Goal: Obtain resource: Download file/media

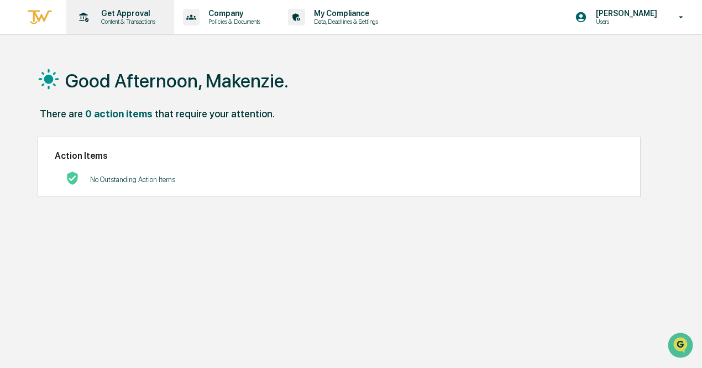
click at [119, 28] on div "Get Approval Content & Transactions" at bounding box center [119, 17] width 97 height 34
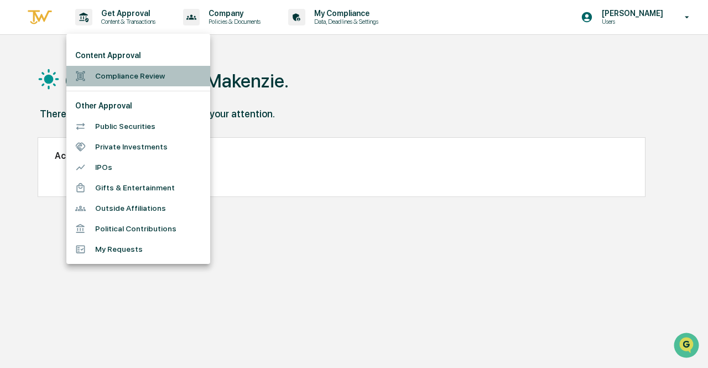
click at [132, 70] on li "Compliance Review" at bounding box center [138, 76] width 144 height 20
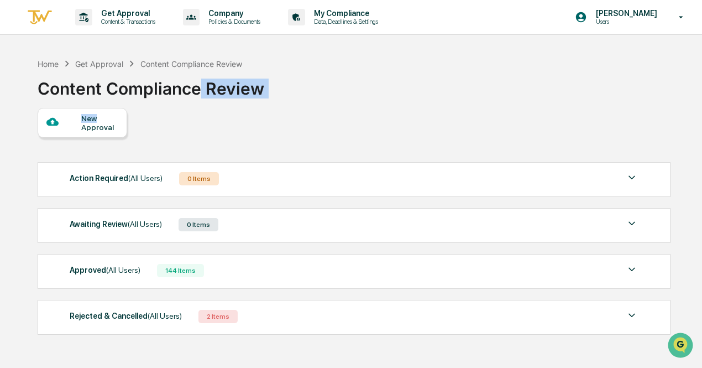
drag, startPoint x: 104, startPoint y: 112, endPoint x: 203, endPoint y: 77, distance: 105.6
click at [203, 77] on div "Home Get Approval Content Compliance Review Content Compliance Review New Appro…" at bounding box center [353, 237] width 665 height 368
click at [244, 138] on div "New Approval Action Required (All Users) 0 Items No data to display Show 5 Page…" at bounding box center [354, 224] width 632 height 232
click at [217, 256] on div "Approved (All Users) 144 Items File Name Review Id Created Date Requested By Co…" at bounding box center [354, 271] width 633 height 35
click at [218, 263] on div "Approved (All Users) 144 Items" at bounding box center [354, 270] width 569 height 15
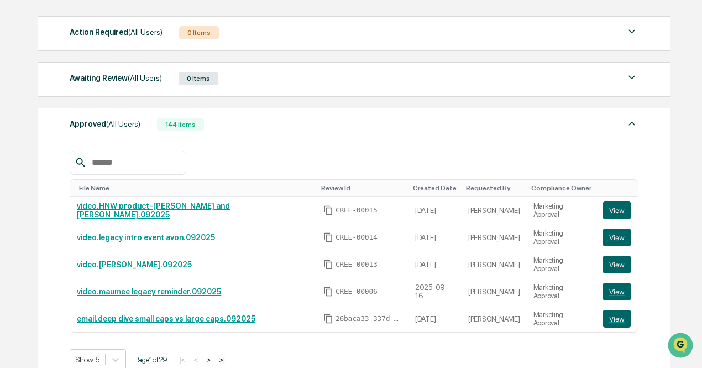
scroll to position [150, 0]
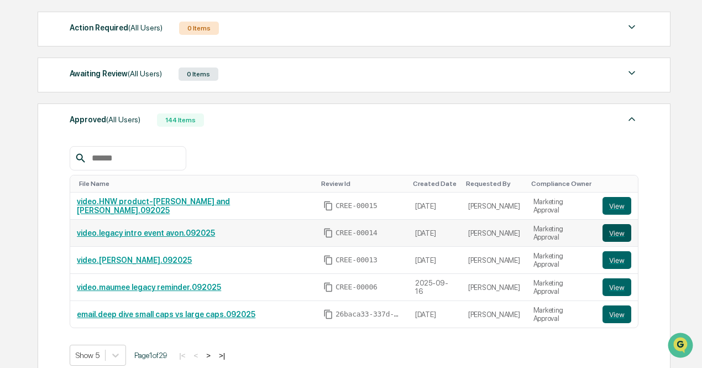
click at [615, 230] on button "View" at bounding box center [617, 233] width 29 height 18
click at [121, 259] on link "video.[PERSON_NAME].092025" at bounding box center [134, 259] width 115 height 9
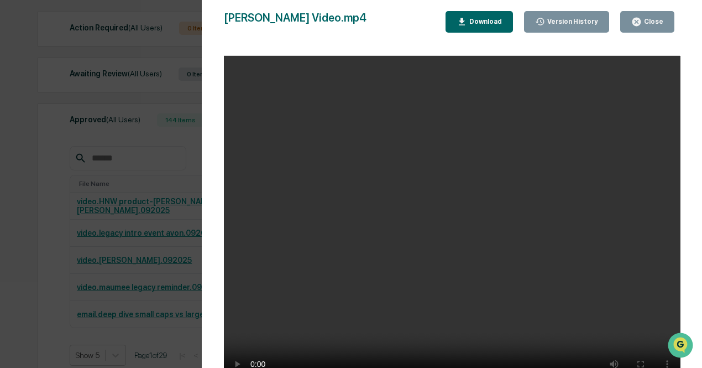
click at [493, 18] on div "Download" at bounding box center [484, 22] width 35 height 8
click at [649, 28] on button "Close" at bounding box center [647, 22] width 54 height 22
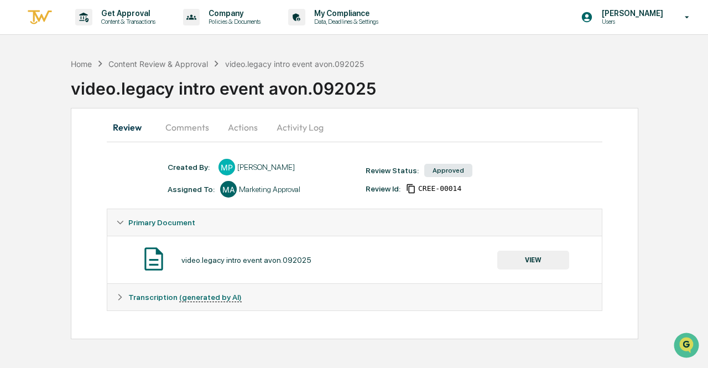
click at [527, 260] on button "VIEW" at bounding box center [533, 260] width 72 height 19
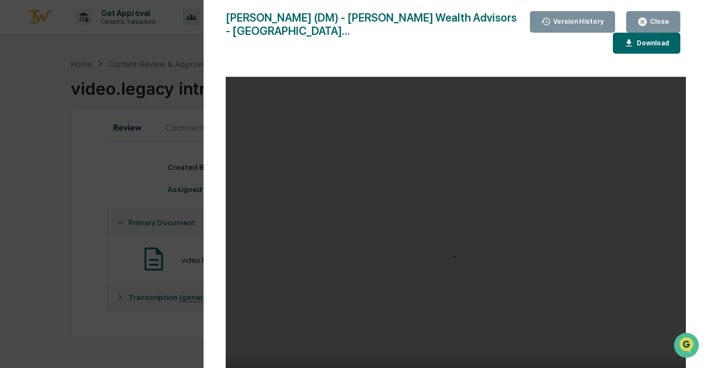
click at [630, 50] on button "Download" at bounding box center [646, 44] width 67 height 22
click at [654, 20] on div "Close" at bounding box center [659, 22] width 22 height 8
